Goal: Transaction & Acquisition: Purchase product/service

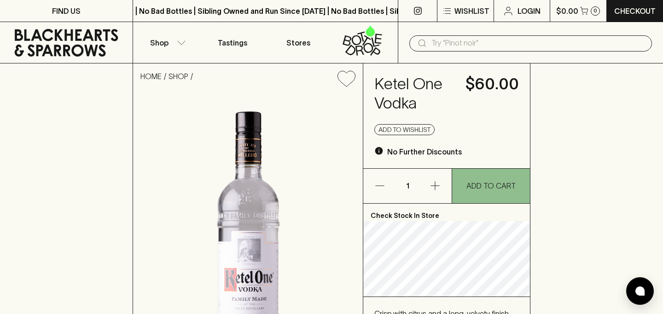
click at [435, 186] on icon "button" at bounding box center [434, 186] width 9 height 9
click at [404, 188] on p "1" at bounding box center [407, 186] width 22 height 35
click at [407, 185] on p "1" at bounding box center [407, 186] width 22 height 35
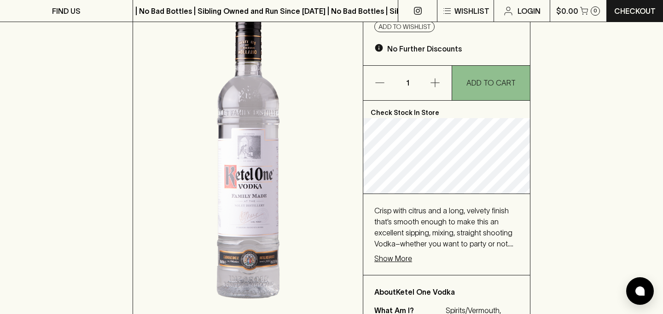
scroll to position [106, 0]
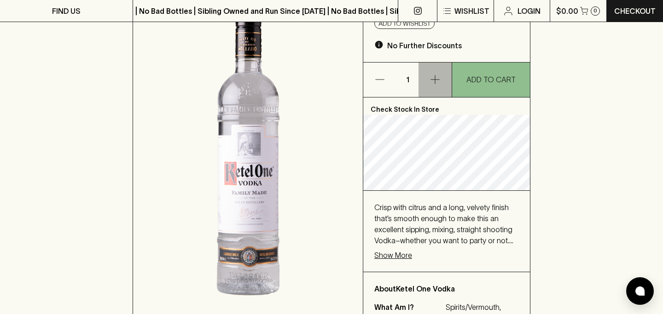
click at [439, 77] on icon "button" at bounding box center [434, 79] width 11 height 11
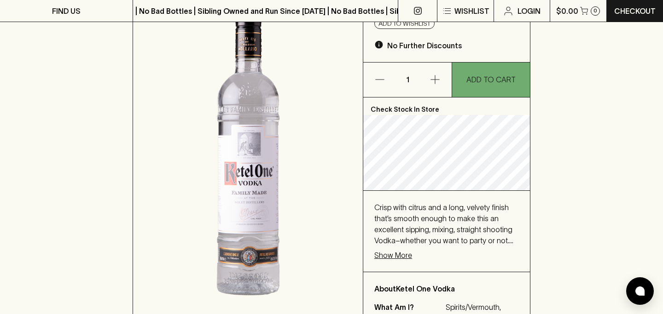
click at [485, 84] on p "ADD TO CART" at bounding box center [490, 79] width 49 height 11
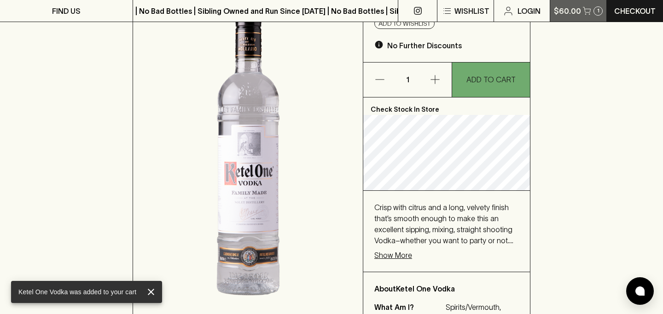
click at [581, 16] on button "$60.00 1" at bounding box center [578, 11] width 57 height 22
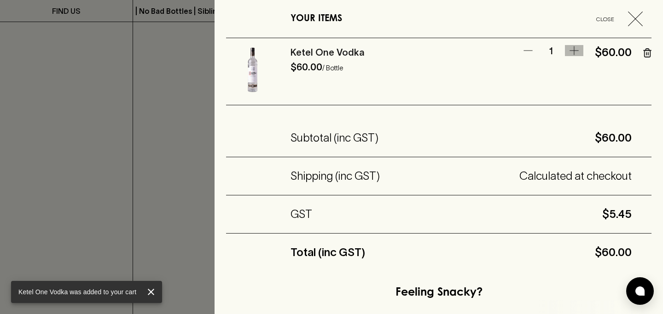
click at [574, 49] on icon "button" at bounding box center [573, 50] width 11 height 11
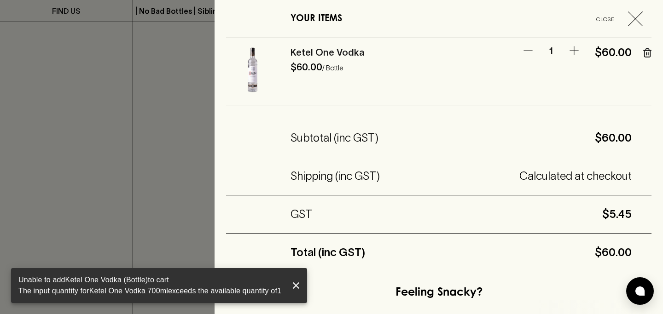
click at [301, 284] on icon "close" at bounding box center [295, 285] width 11 height 11
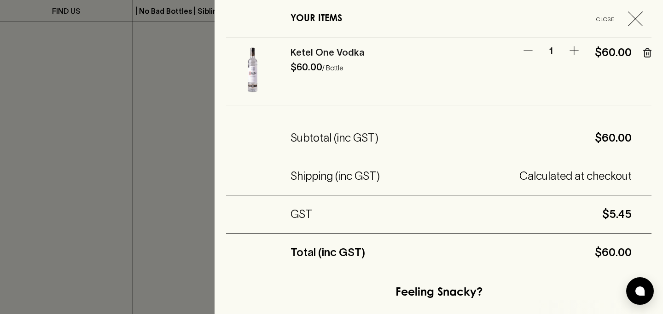
click at [631, 18] on icon "button" at bounding box center [635, 19] width 15 height 15
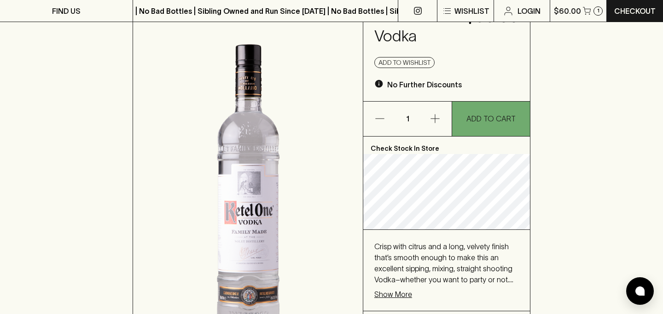
scroll to position [0, 0]
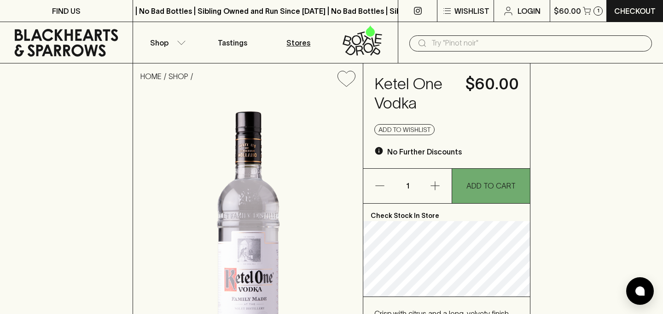
click at [291, 45] on p "Stores" at bounding box center [298, 42] width 24 height 11
